Goal: Task Accomplishment & Management: Use online tool/utility

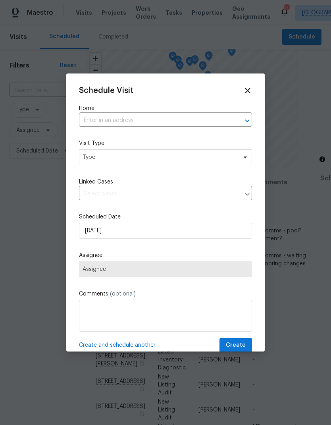
click at [153, 119] on input "text" at bounding box center [154, 120] width 151 height 12
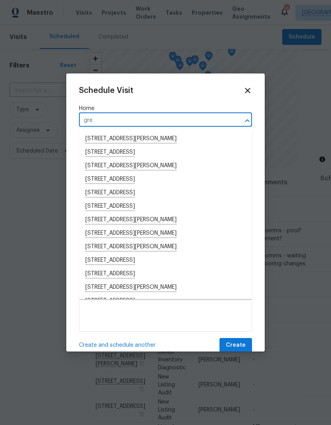
type input "gre"
click at [251, 85] on div "Schedule Visit Home gre ​ Visit Type Type Linked Cases ​ Scheduled Date [DATE] …" at bounding box center [165, 212] width 199 height 278
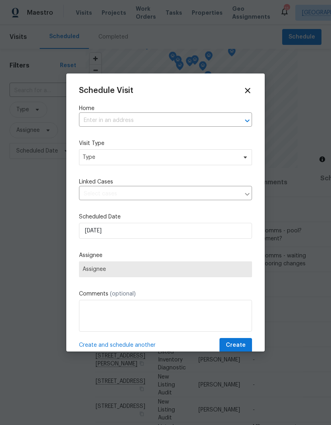
click at [248, 88] on icon at bounding box center [248, 90] width 9 height 9
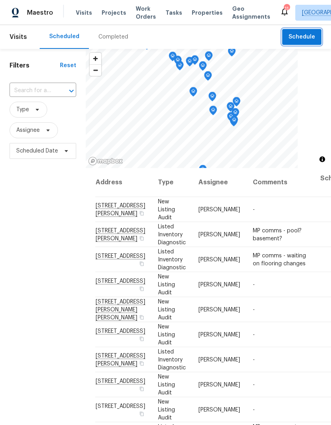
click at [302, 43] on button "Schedule" at bounding box center [301, 37] width 39 height 16
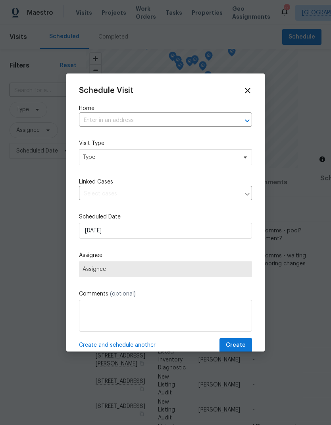
click at [151, 118] on input "text" at bounding box center [154, 120] width 151 height 12
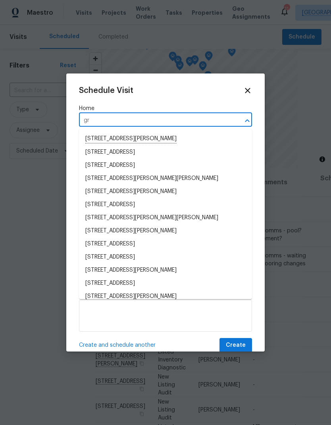
type input "g"
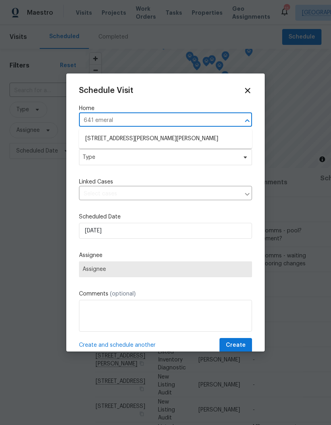
type input "641 emerald"
click at [103, 136] on li "[STREET_ADDRESS][PERSON_NAME][PERSON_NAME]" at bounding box center [165, 139] width 173 height 14
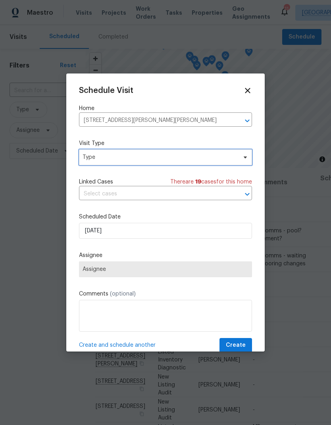
click at [101, 162] on span "Type" at bounding box center [165, 157] width 173 height 16
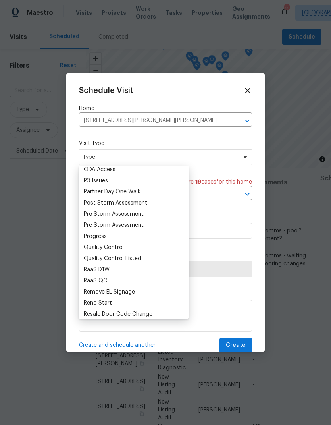
scroll to position [472, 0]
click at [87, 238] on div "Progress" at bounding box center [95, 236] width 23 height 8
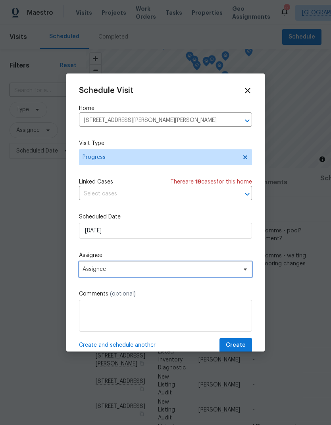
click at [86, 275] on span "Assignee" at bounding box center [165, 269] width 173 height 16
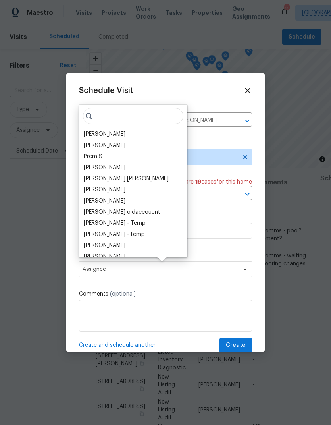
click at [91, 134] on div "[PERSON_NAME]" at bounding box center [105, 134] width 42 height 8
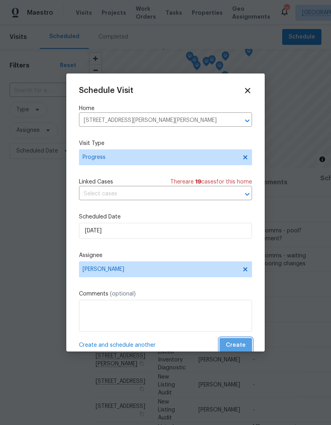
click at [241, 350] on span "Create" at bounding box center [236, 345] width 20 height 10
